Goal: Find specific page/section: Find specific page/section

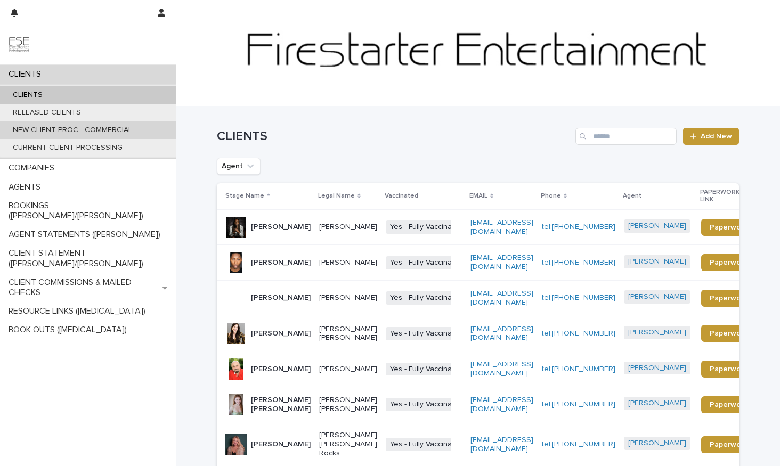
click at [44, 128] on p "NEW CLIENT PROC - COMMERCIAL" at bounding box center [72, 130] width 136 height 9
